Goal: Check status

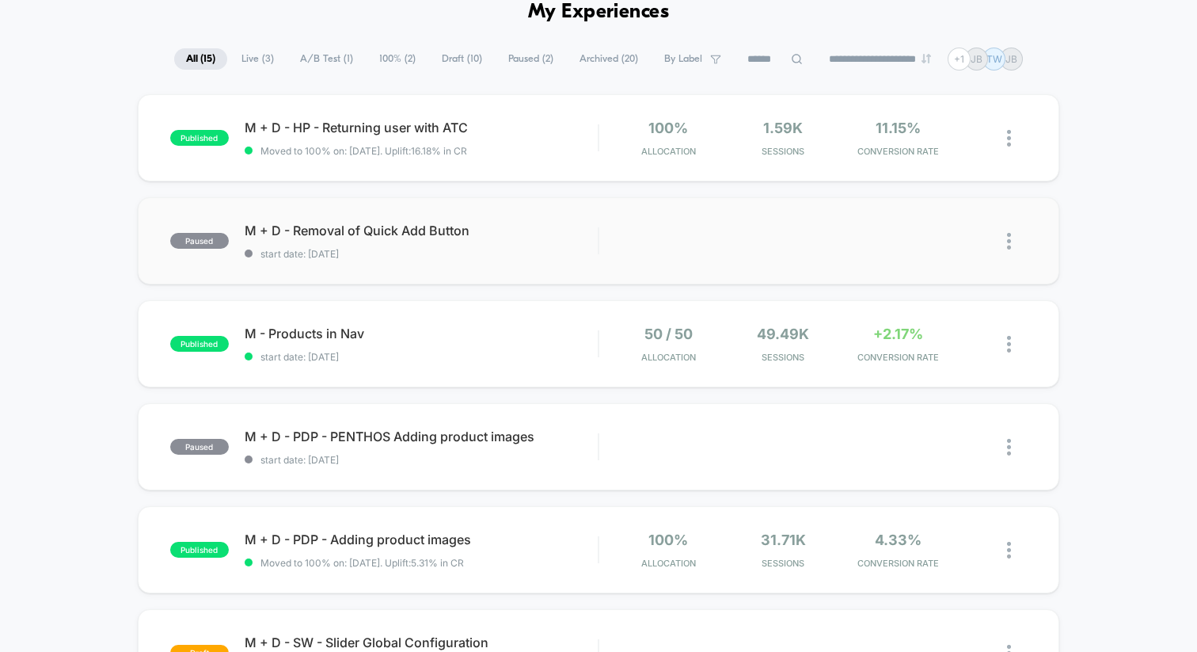
scroll to position [74, 0]
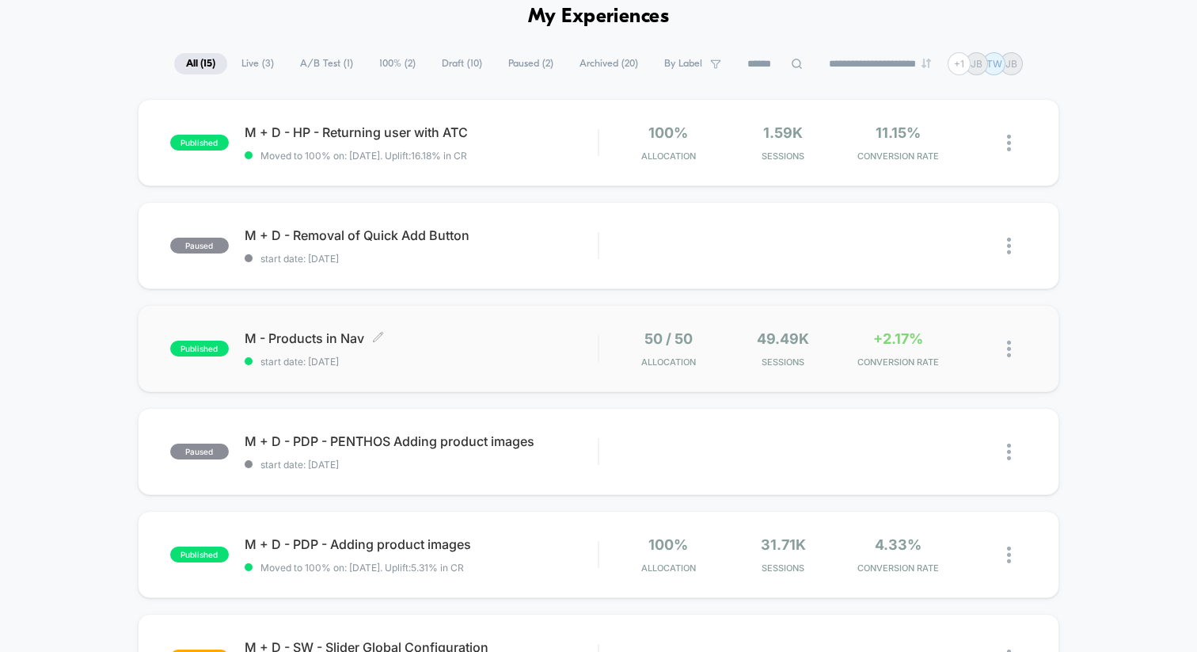
click at [531, 355] on span "start date: [DATE]" at bounding box center [421, 361] width 353 height 12
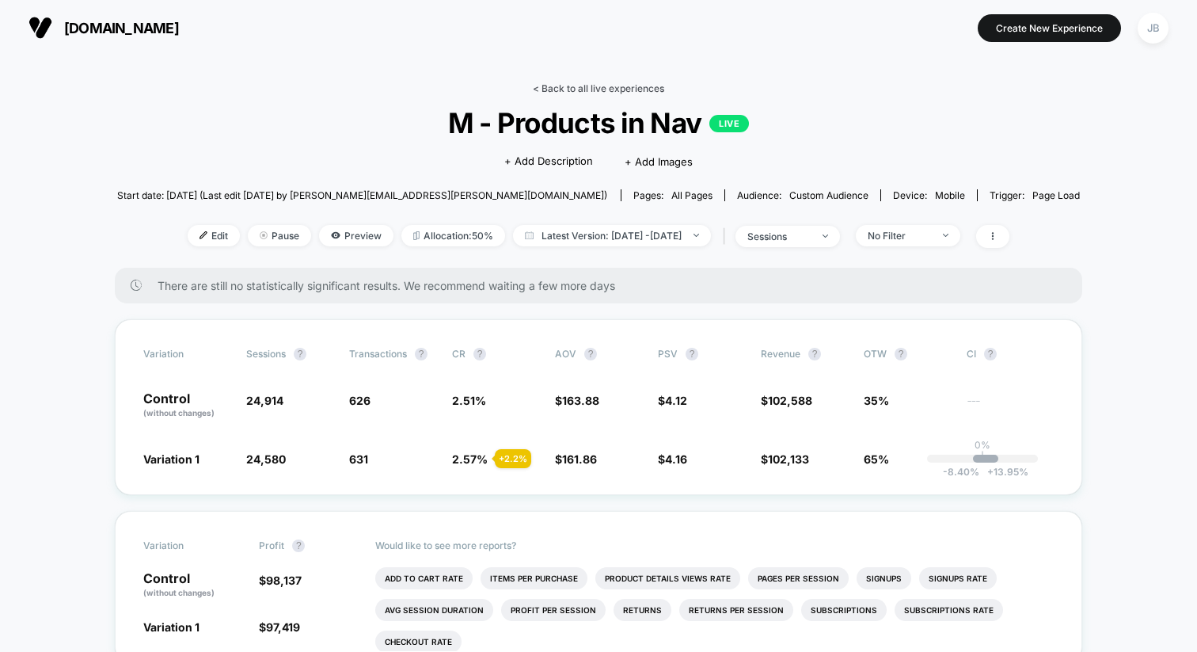
click at [605, 82] on link "< Back to all live experiences" at bounding box center [598, 88] width 131 height 12
